Goal: Task Accomplishment & Management: Use online tool/utility

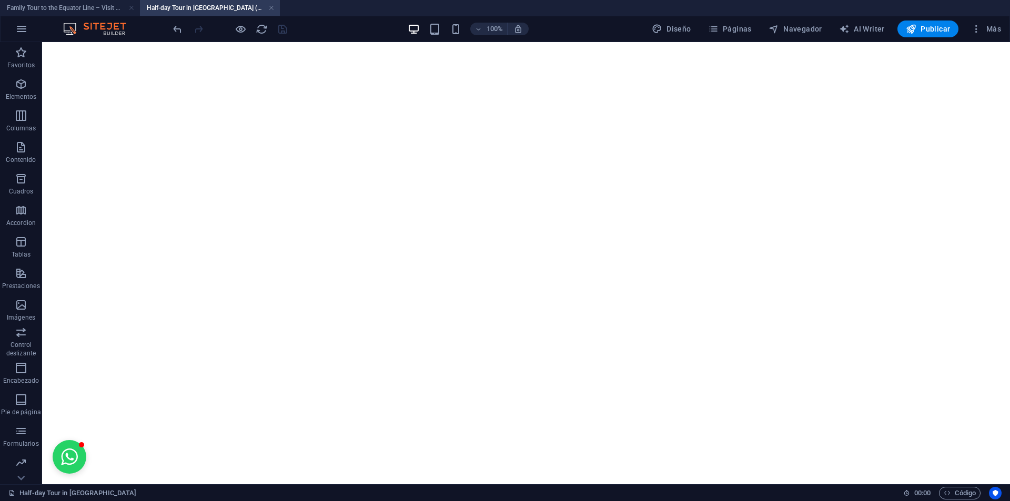
scroll to position [2629, 0]
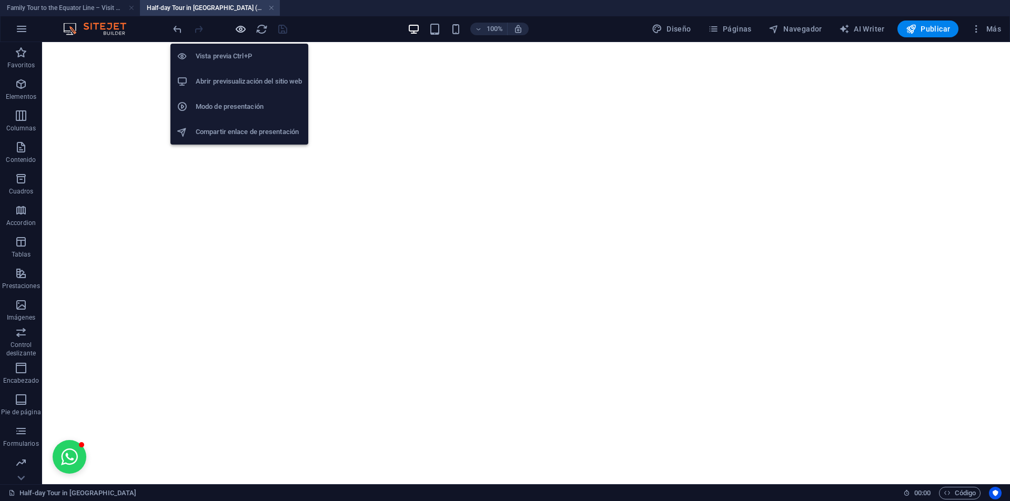
click at [236, 31] on icon "button" at bounding box center [241, 29] width 12 height 12
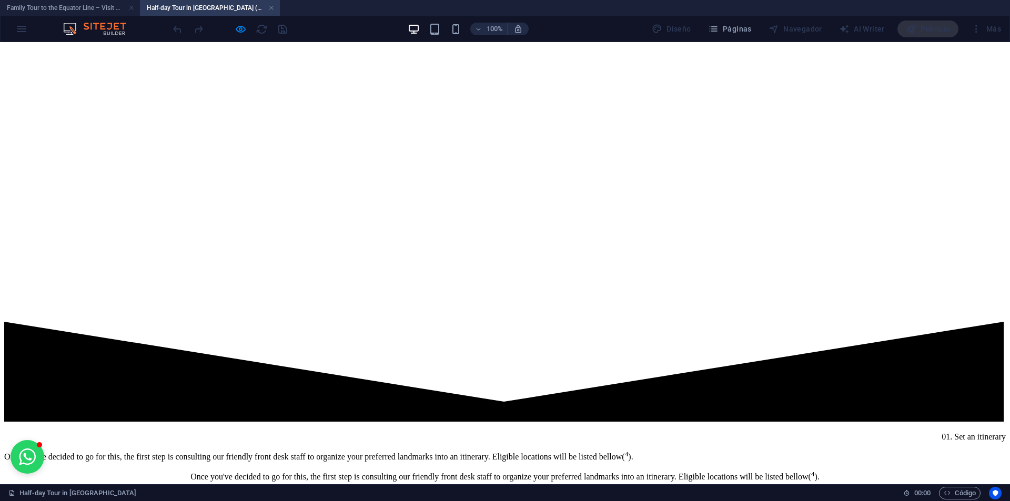
scroll to position [2202, 0]
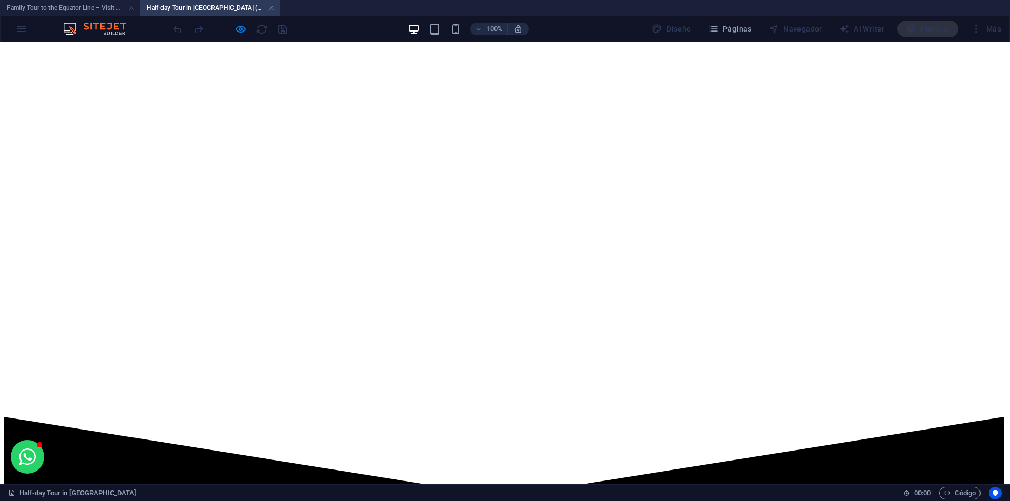
click at [234, 33] on div at bounding box center [230, 29] width 118 height 17
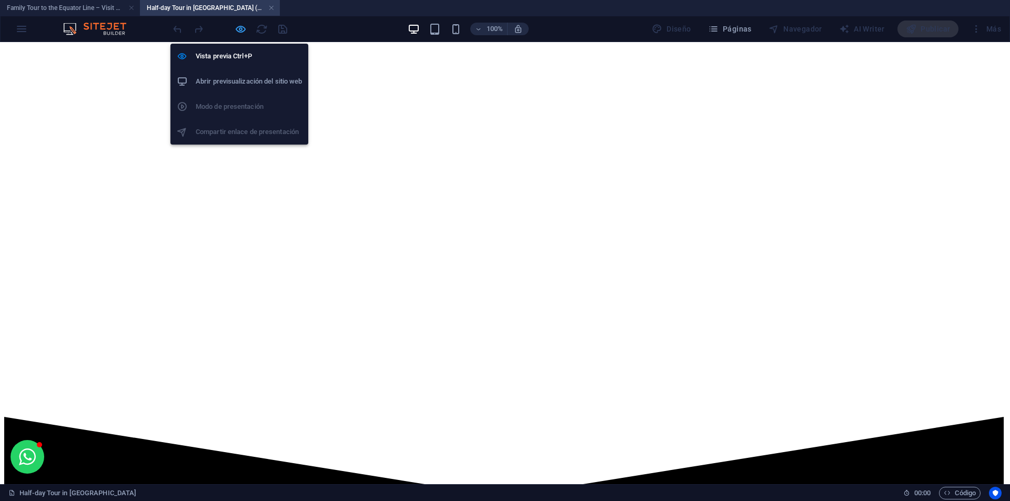
click at [237, 29] on icon "button" at bounding box center [241, 29] width 12 height 12
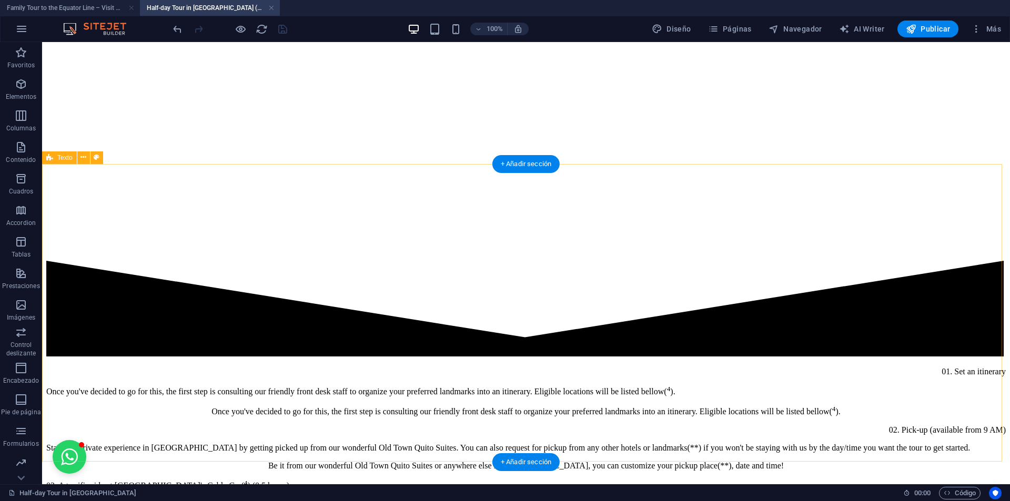
scroll to position [3622, 0]
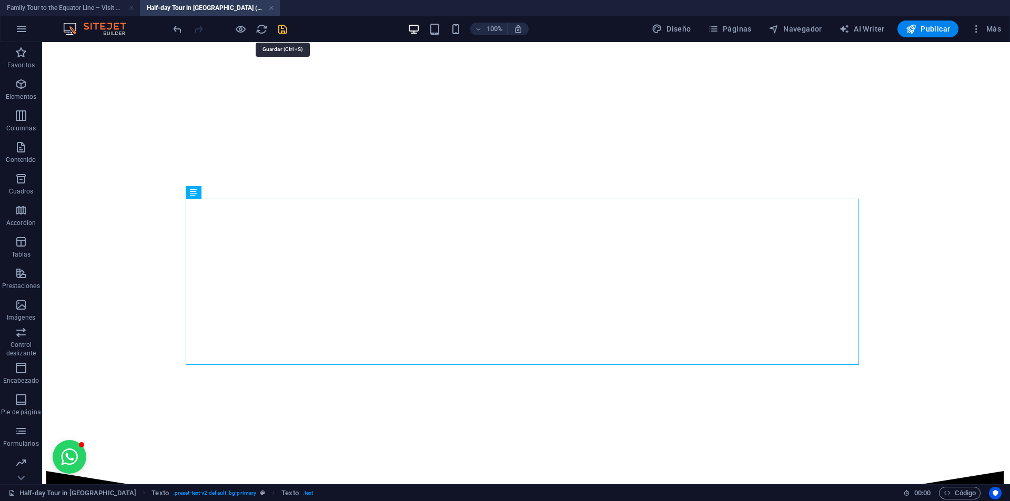
click at [285, 28] on icon "save" at bounding box center [283, 29] width 12 height 12
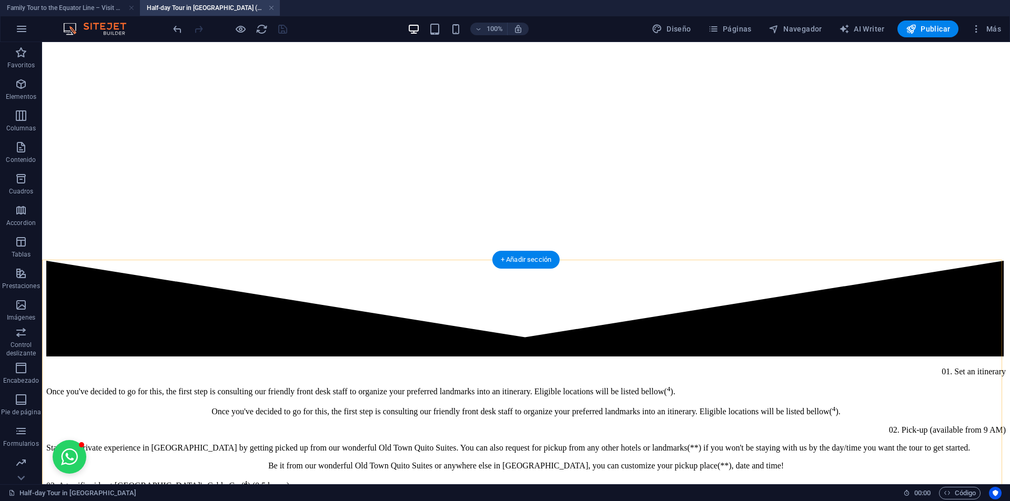
scroll to position [3991, 0]
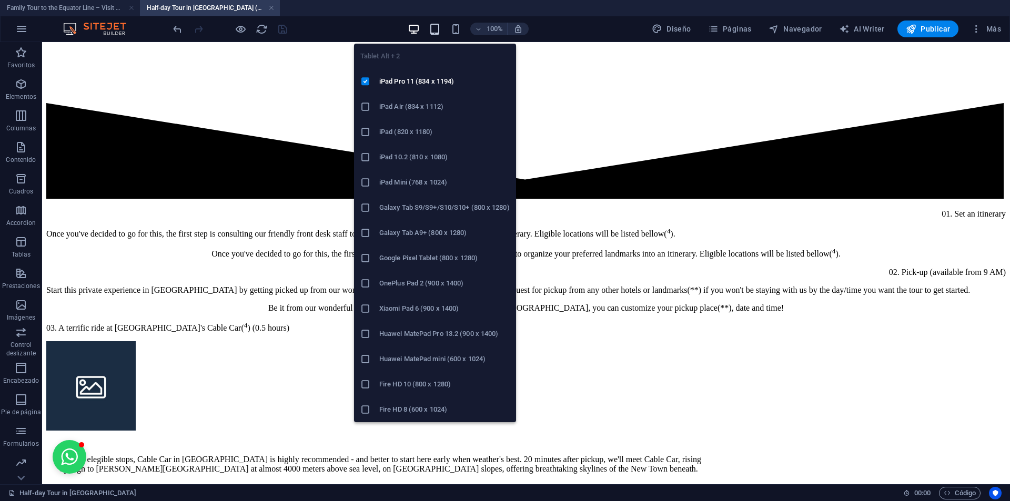
click at [434, 31] on icon "button" at bounding box center [435, 29] width 12 height 12
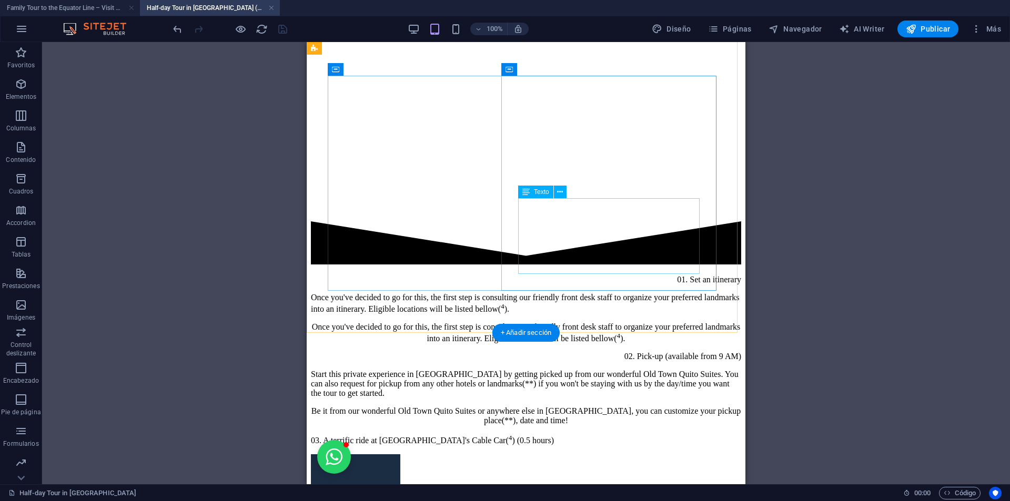
scroll to position [5685, 0]
